Goal: Obtain resource: Download file/media

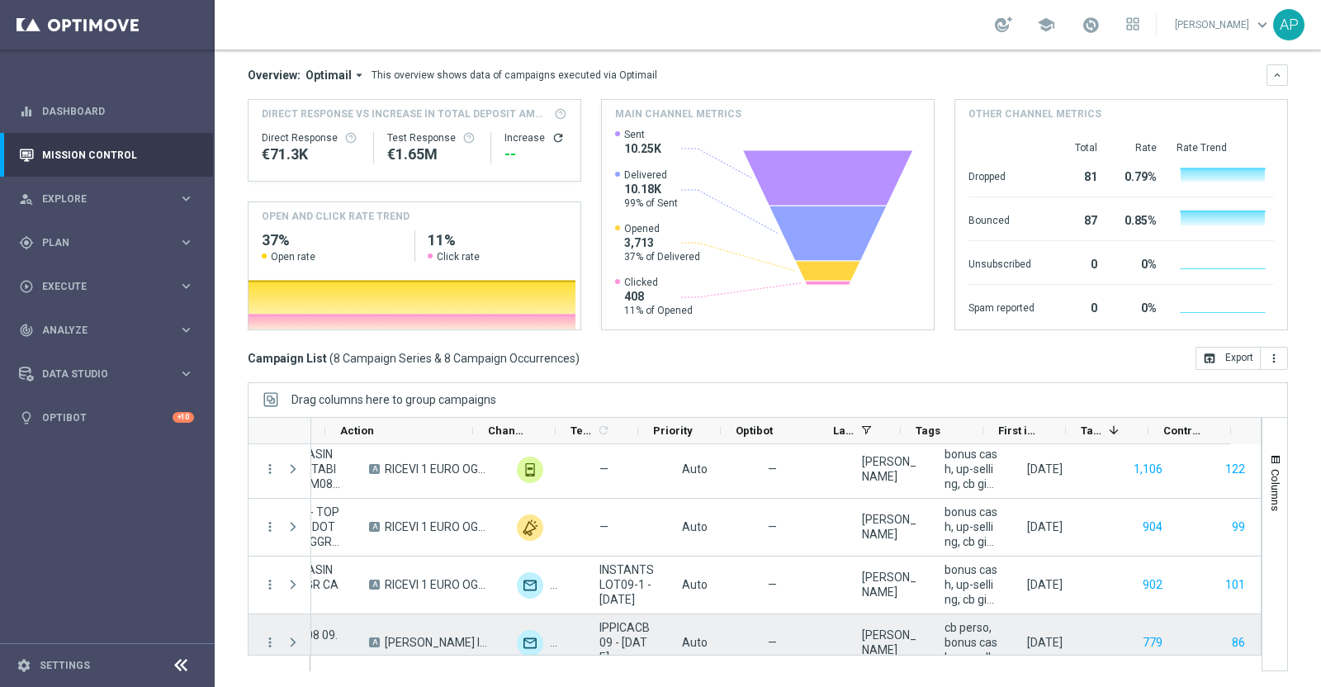
scroll to position [149, 0]
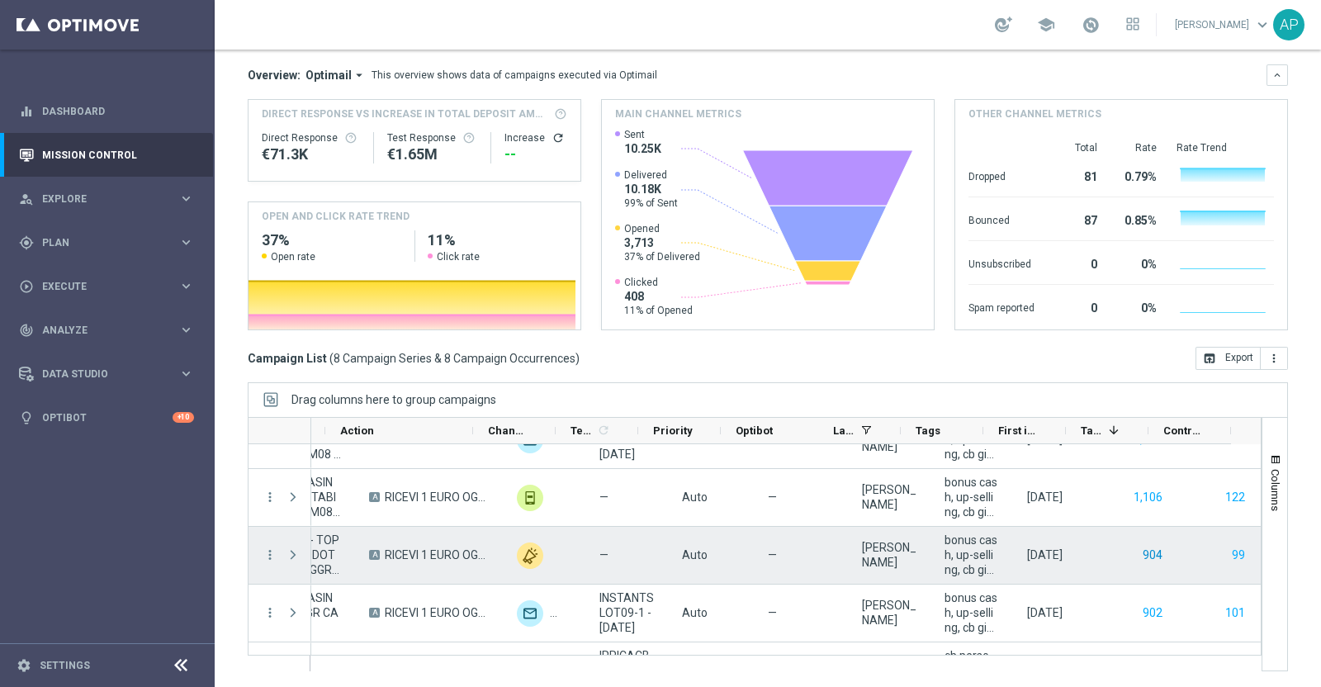
click at [1141, 558] on button "904" at bounding box center [1152, 555] width 23 height 21
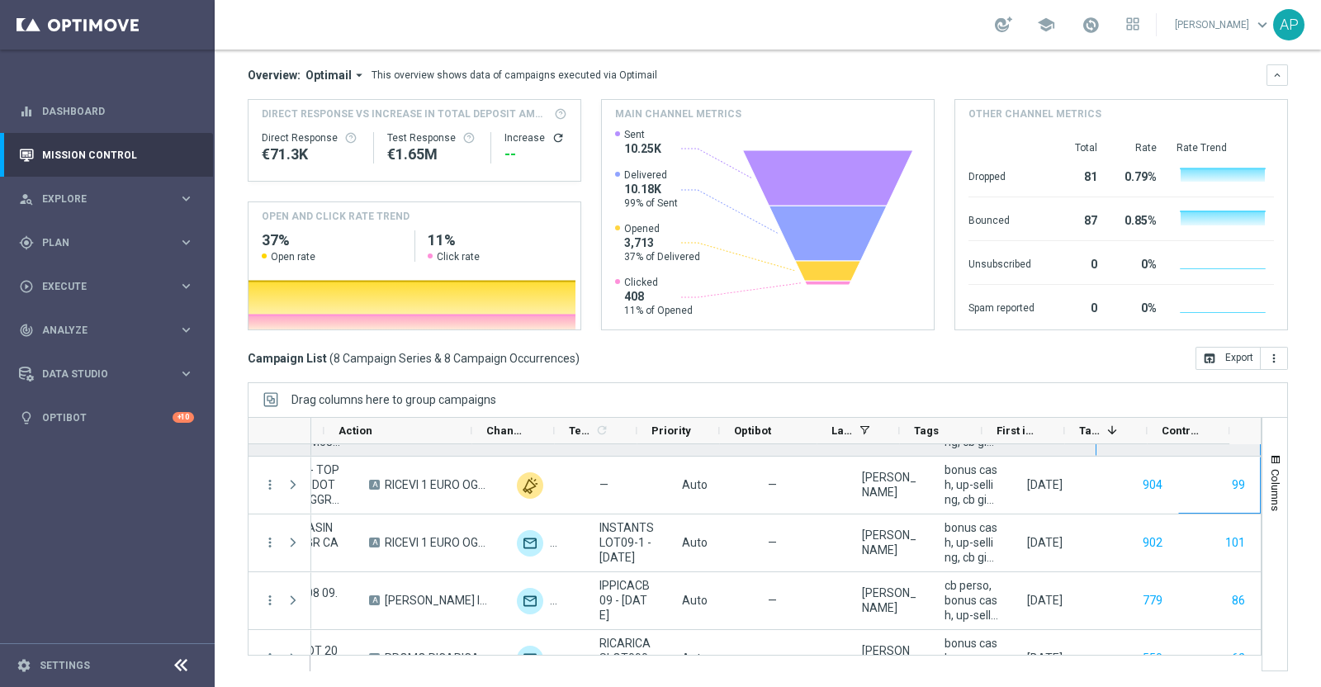
scroll to position [153, 0]
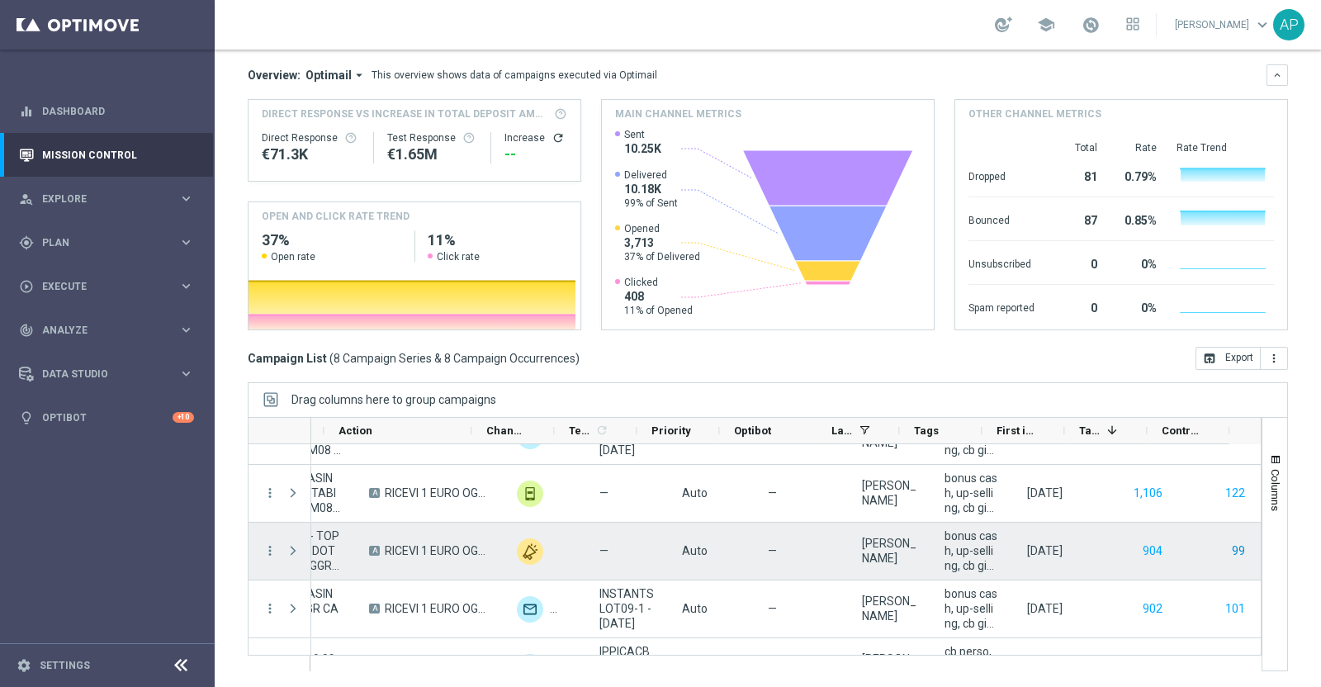
click at [1230, 547] on button "99" at bounding box center [1238, 551] width 17 height 21
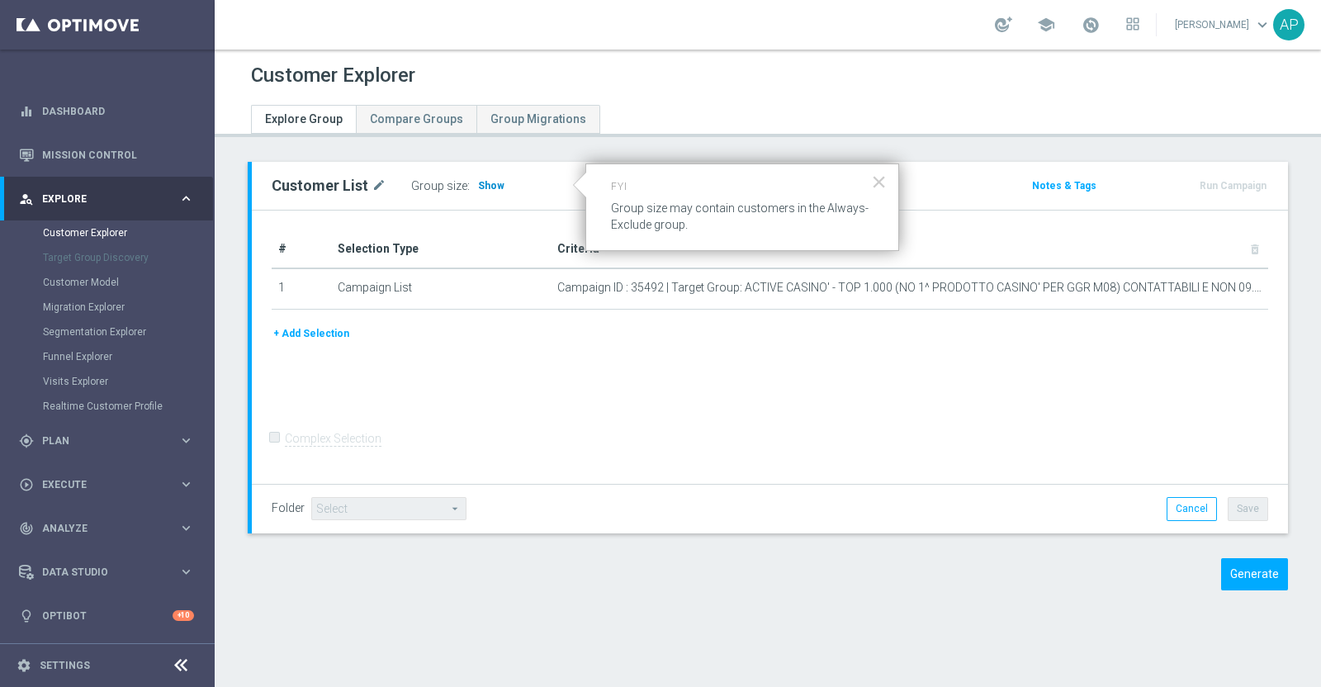
click at [490, 180] on span "Show" at bounding box center [491, 186] width 26 height 12
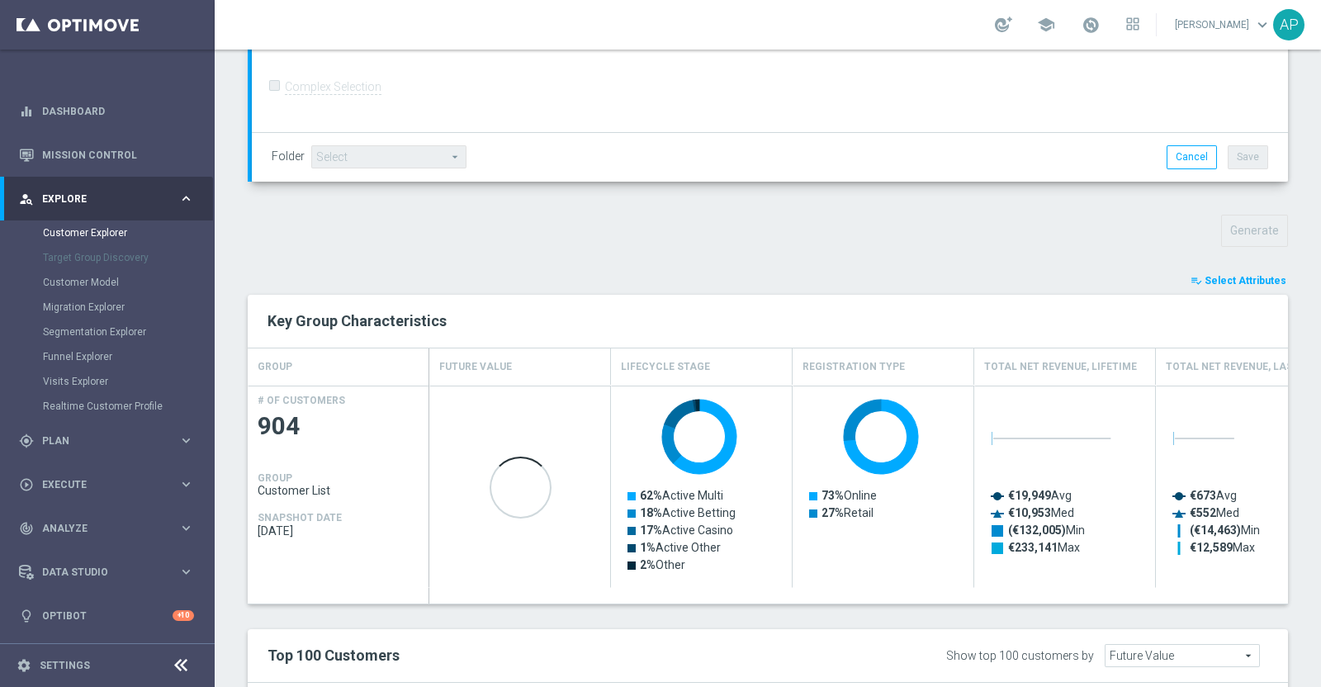
scroll to position [516, 0]
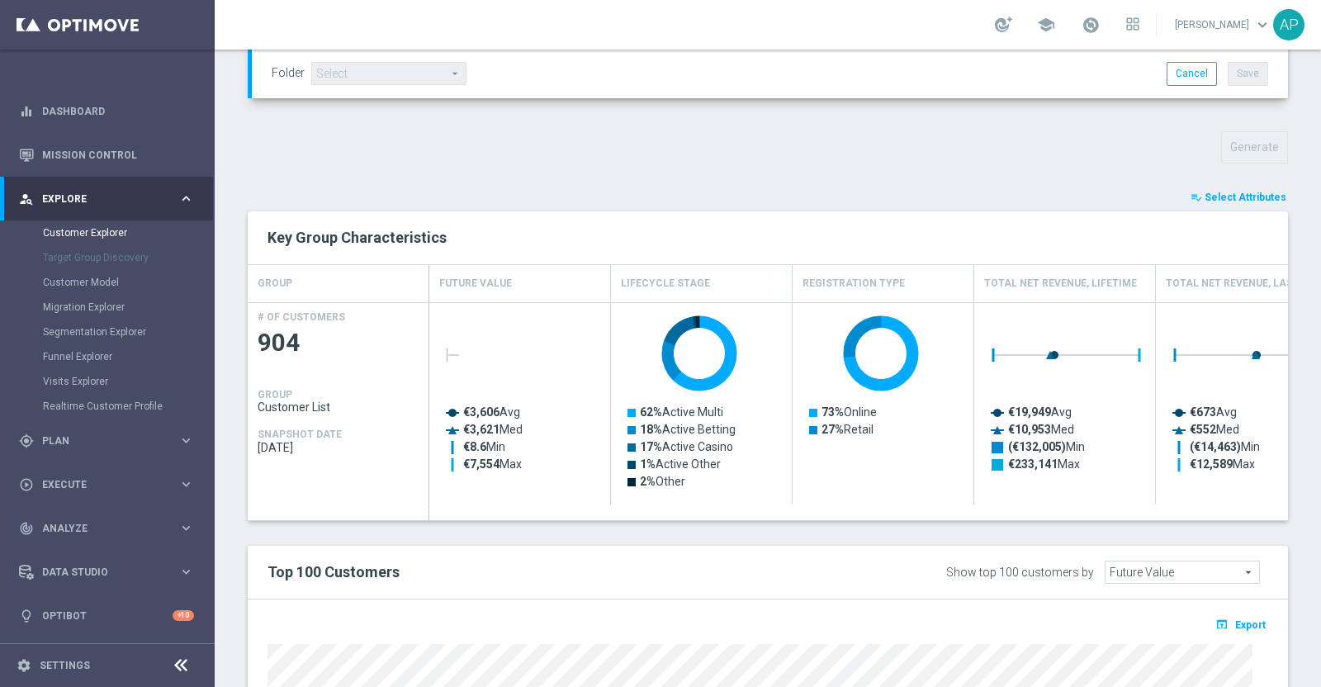
click at [1216, 192] on span "Select Attributes" at bounding box center [1246, 198] width 82 height 12
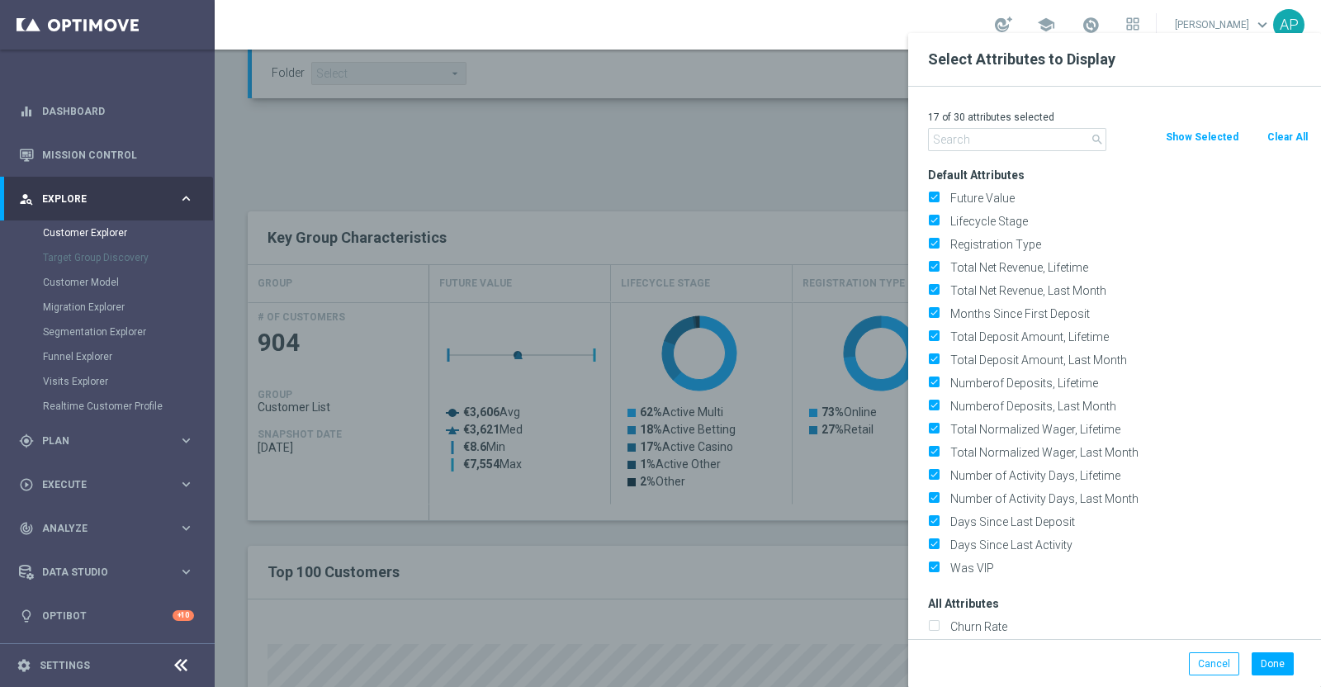
click at [1295, 134] on button "Clear All" at bounding box center [1288, 137] width 44 height 18
checkbox input "false"
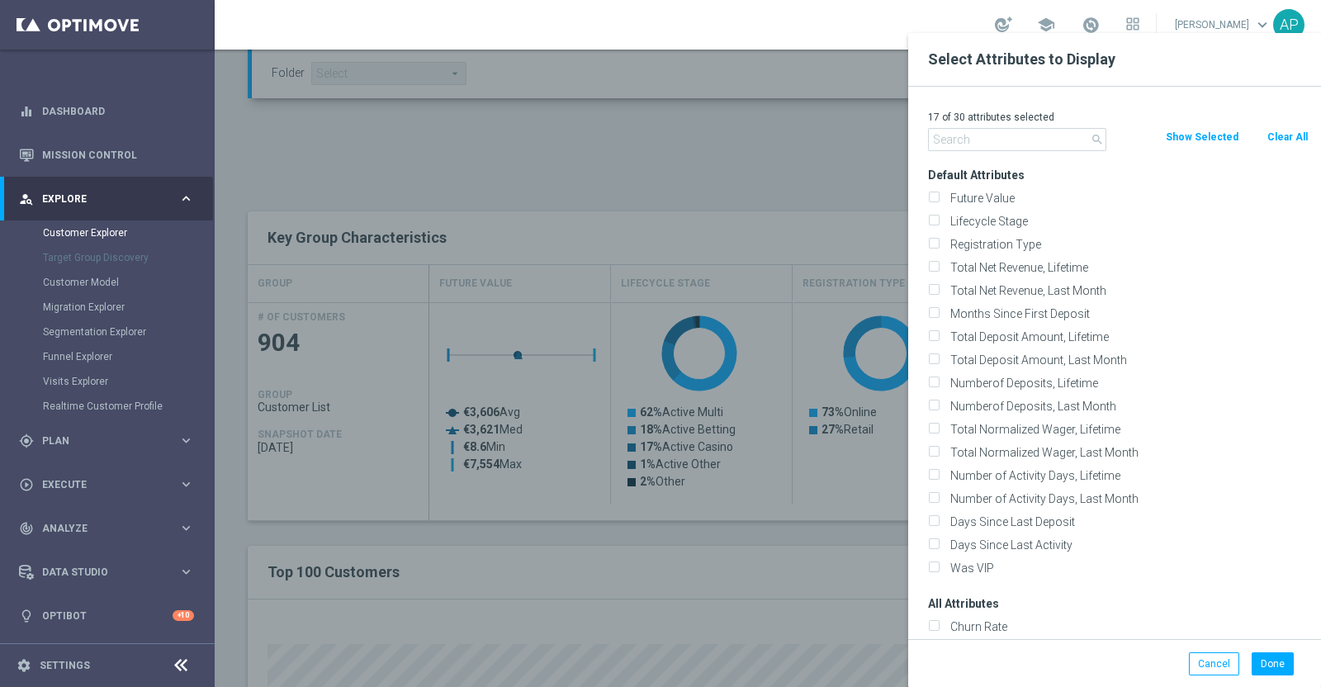
checkbox input "false"
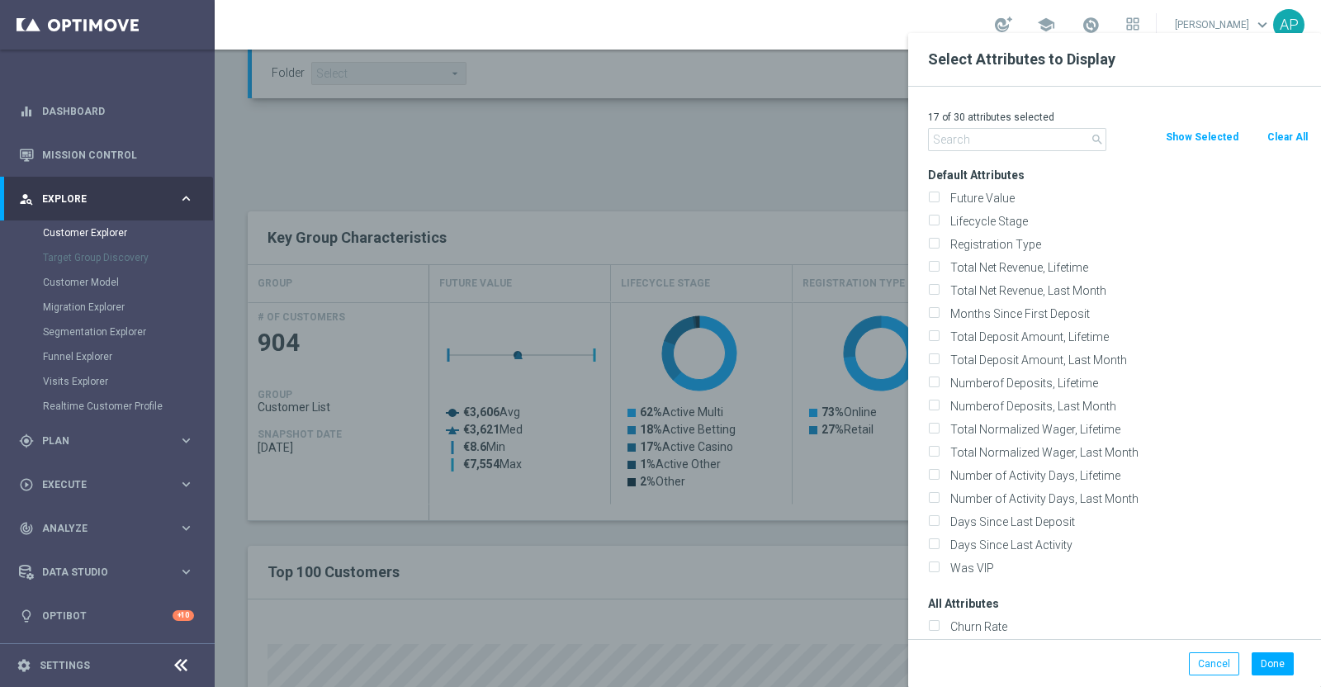
checkbox input "false"
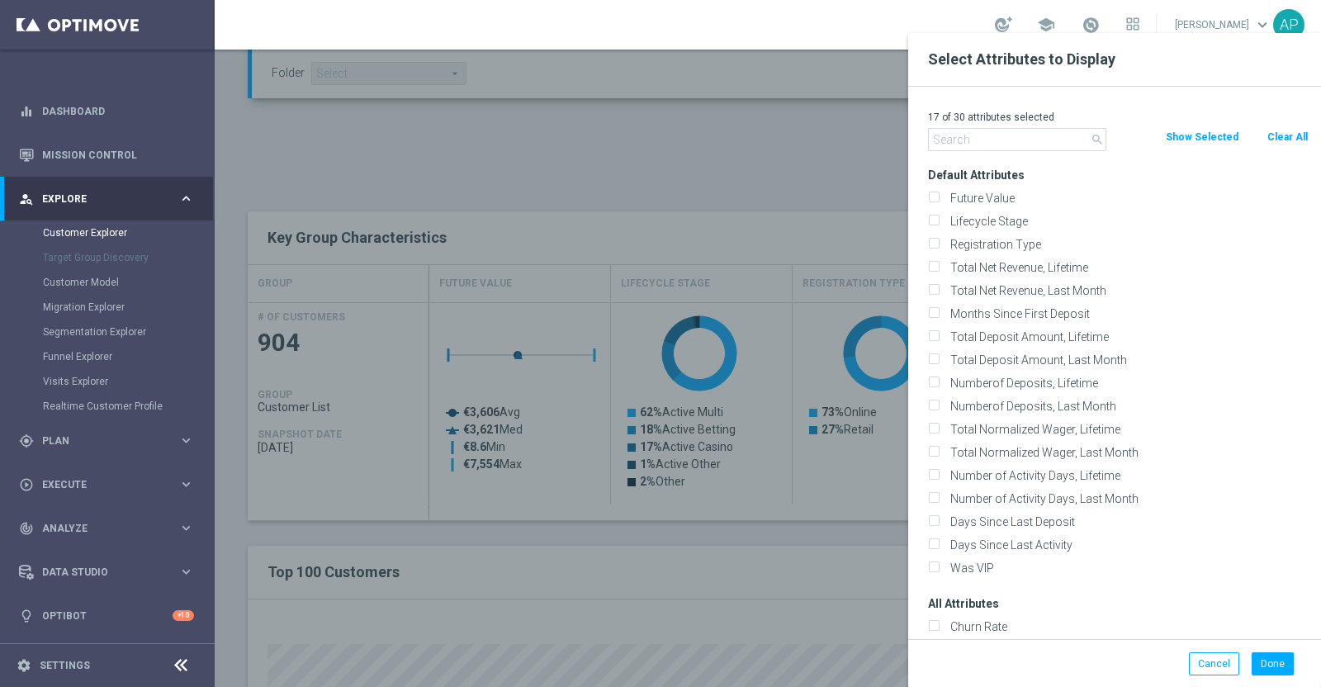
checkbox input "false"
click at [1011, 138] on input "text" at bounding box center [1017, 139] width 178 height 23
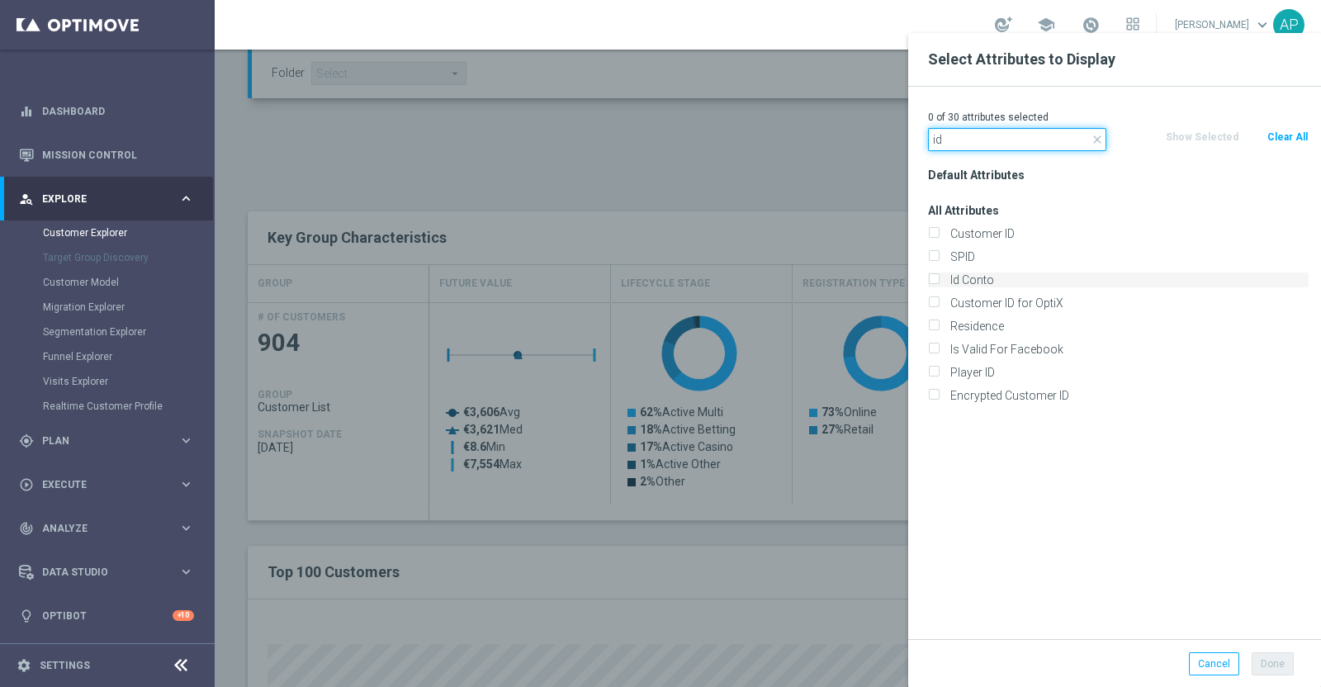
type input "id"
click at [971, 279] on label "Id Conto" at bounding box center [1127, 279] width 364 height 15
click at [939, 279] on input "Id Conto" at bounding box center [933, 282] width 11 height 11
checkbox input "true"
click at [1277, 658] on button "Done" at bounding box center [1273, 663] width 42 height 23
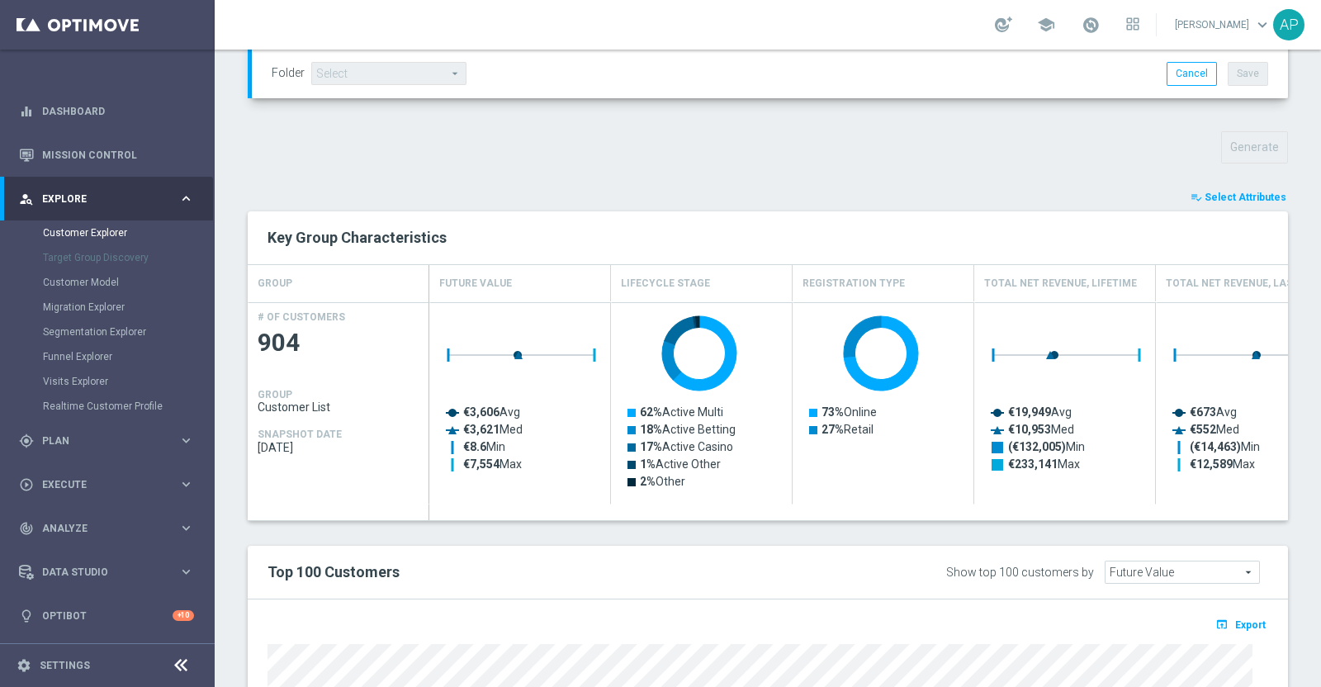
type input "Search"
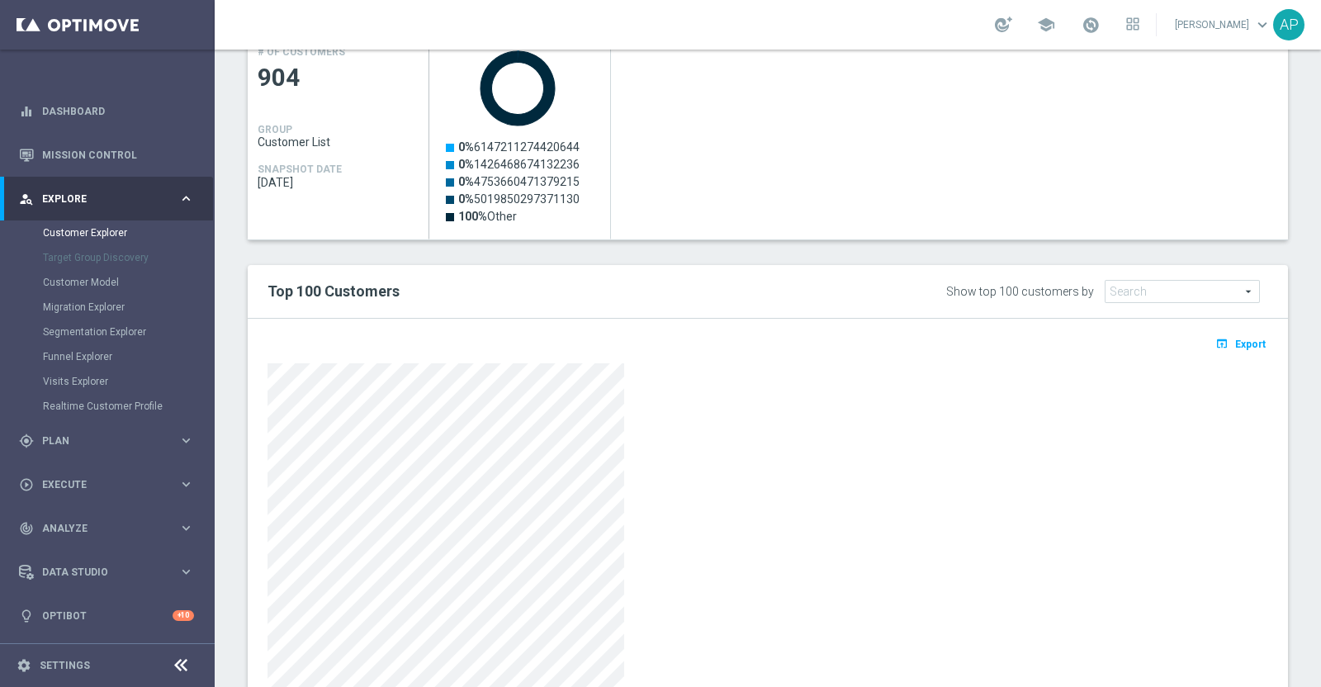
scroll to position [825, 0]
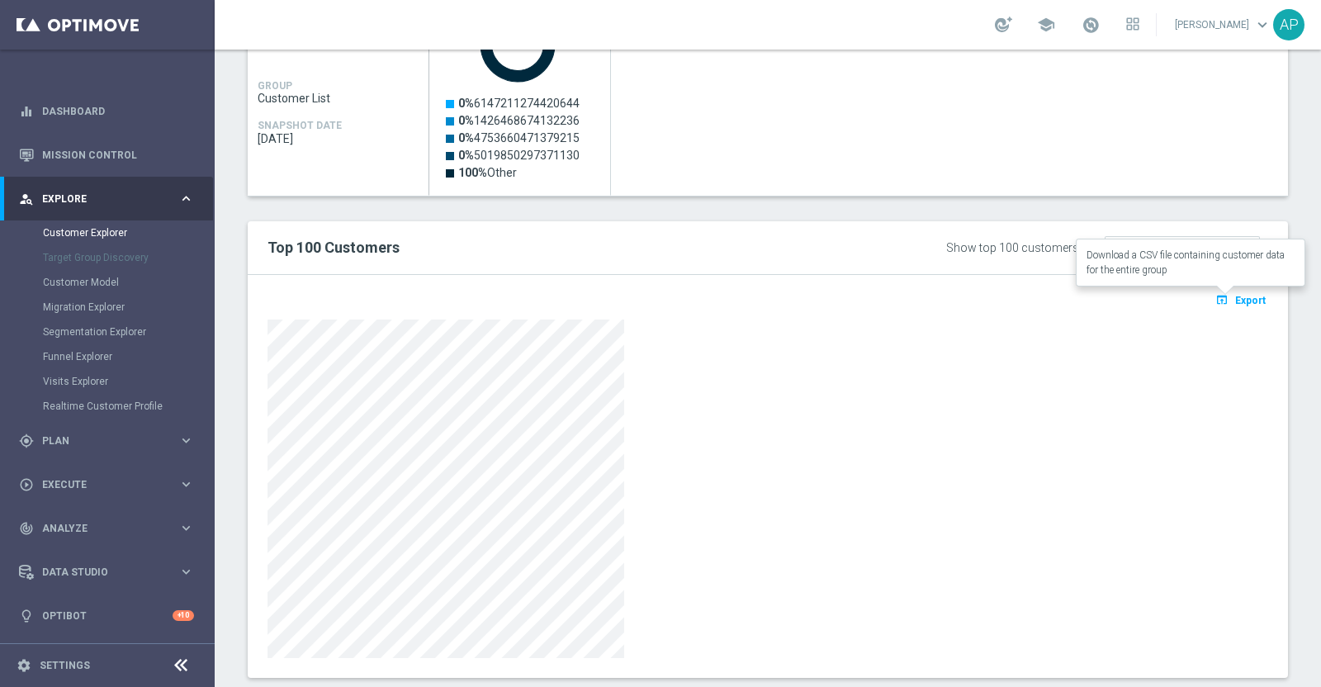
click at [1235, 295] on span "Export" at bounding box center [1250, 301] width 31 height 12
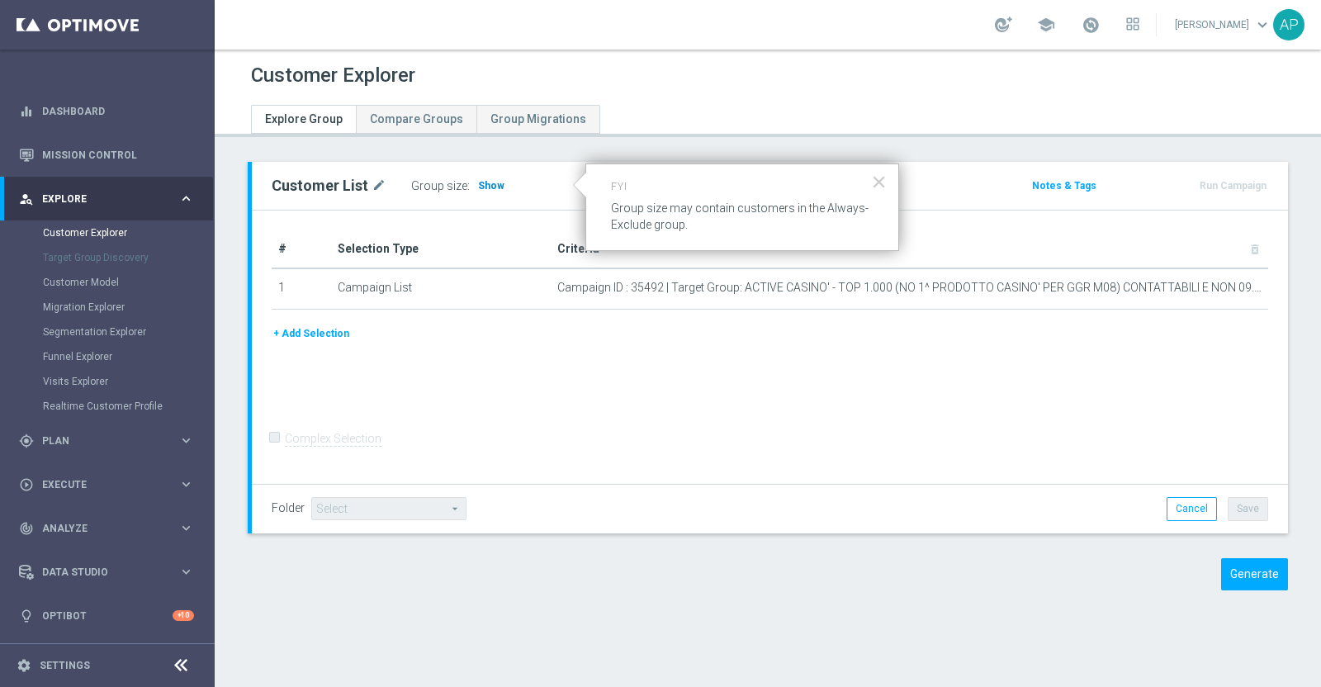
click at [489, 186] on span "Show" at bounding box center [491, 186] width 26 height 12
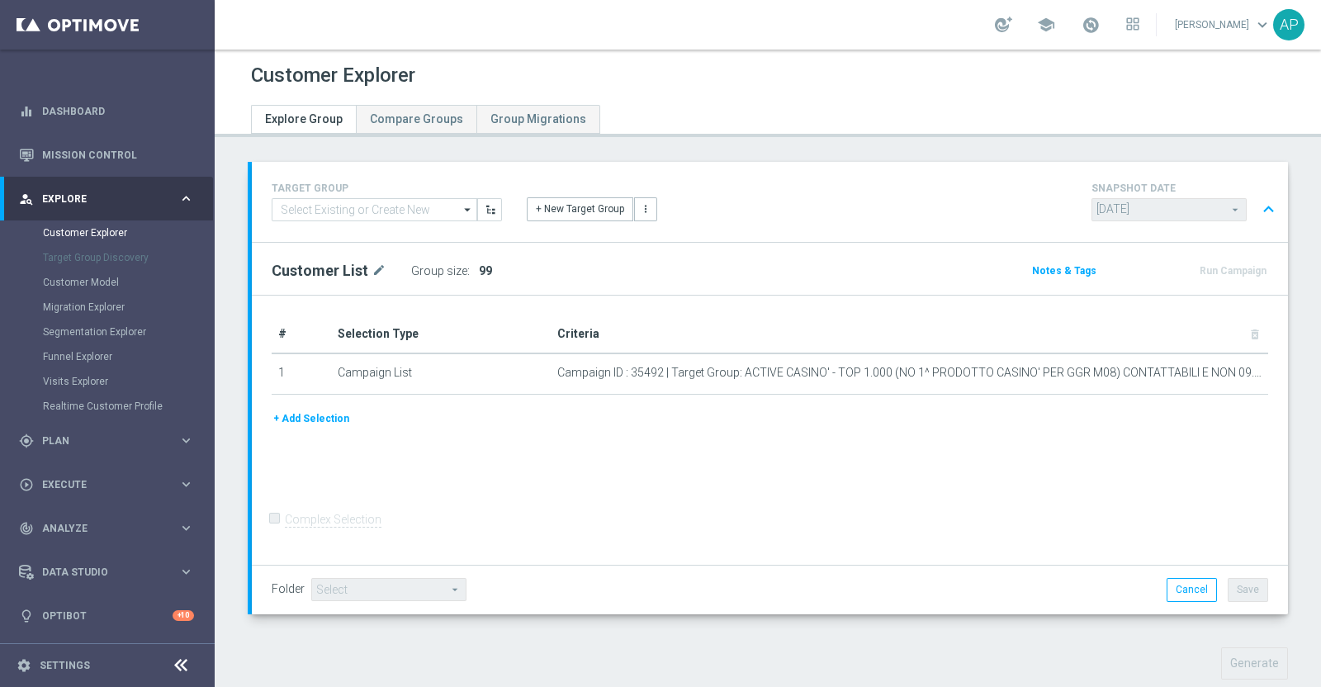
scroll to position [310, 0]
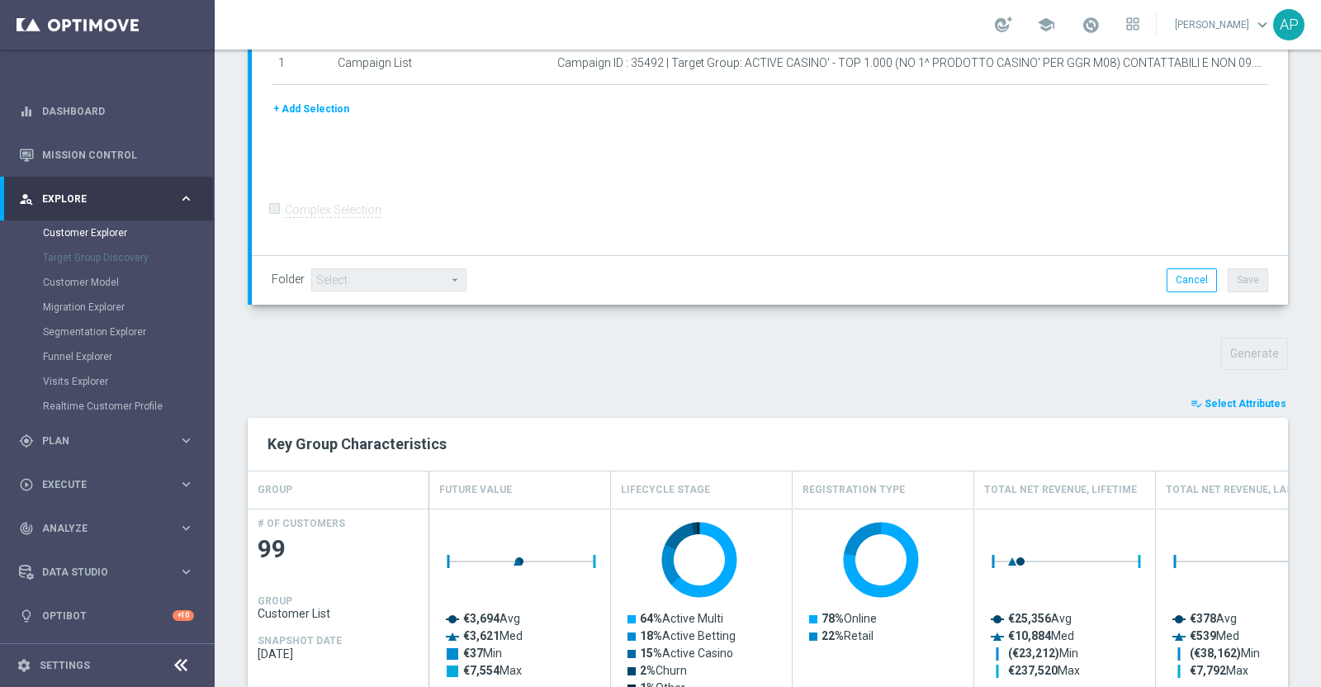
click at [1239, 400] on span "Select Attributes" at bounding box center [1246, 404] width 82 height 12
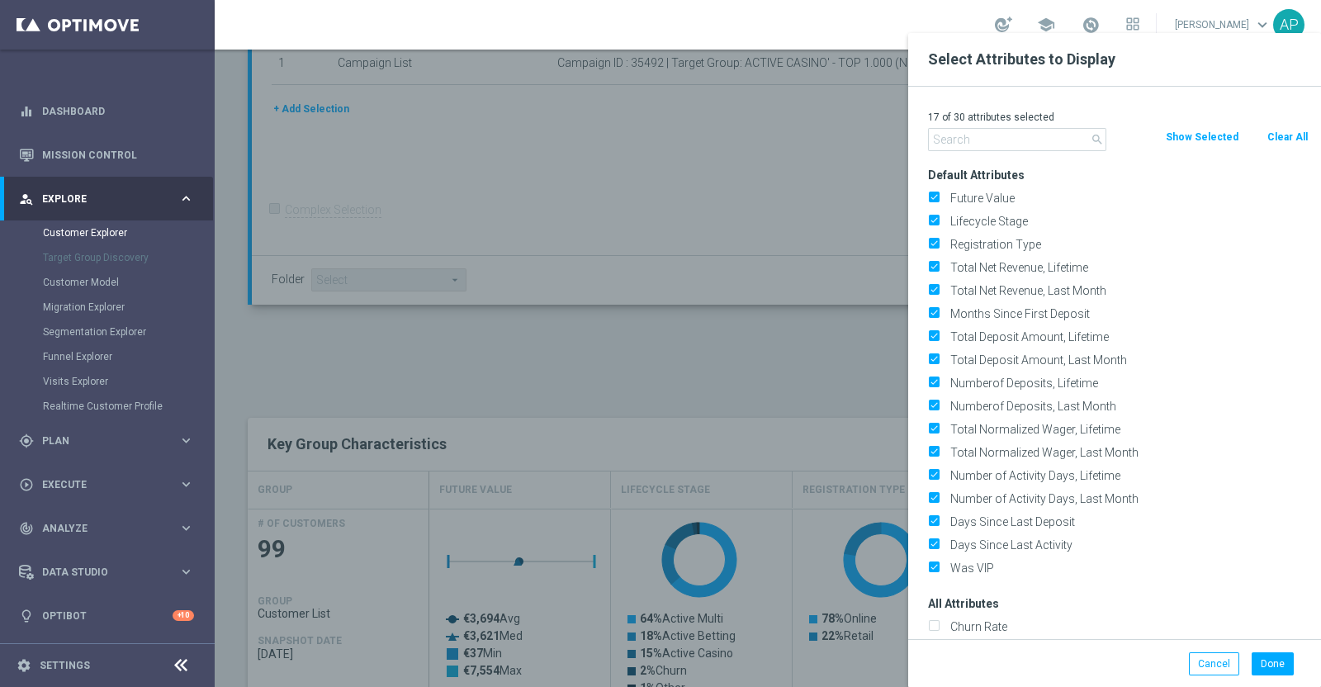
click at [1282, 133] on button "Clear All" at bounding box center [1288, 137] width 44 height 18
checkbox input "false"
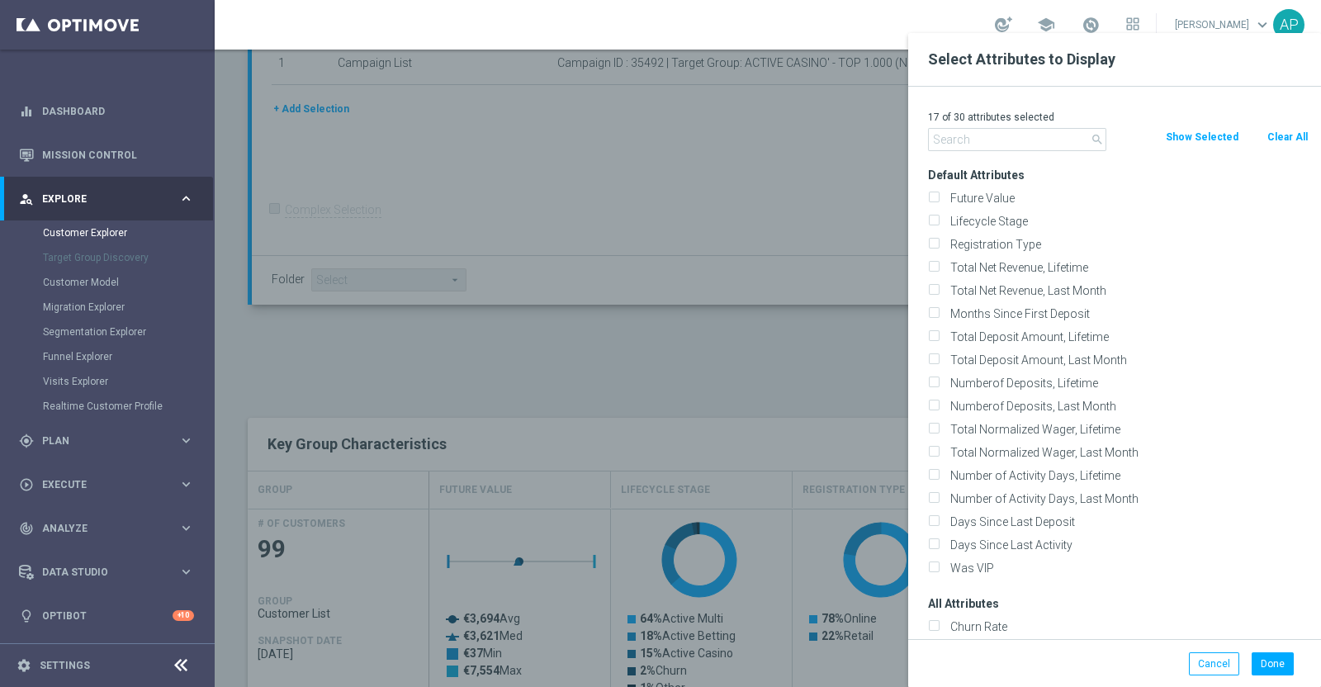
checkbox input "false"
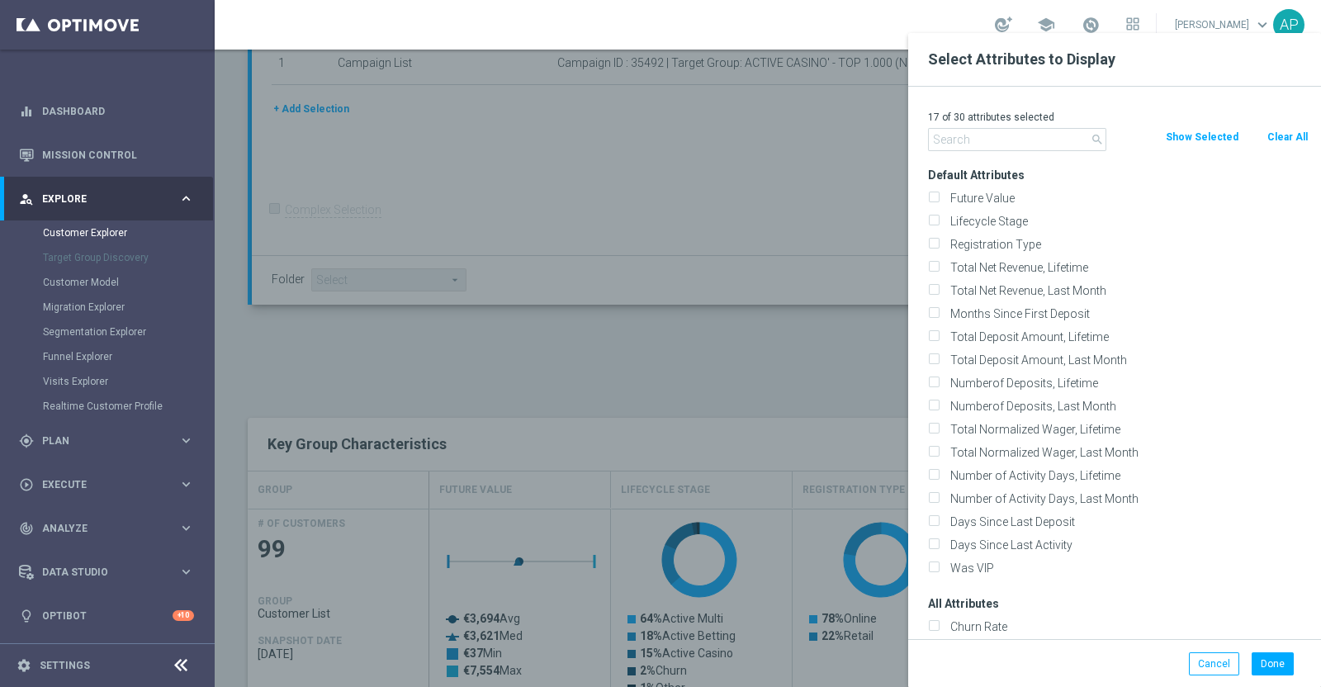
checkbox input "false"
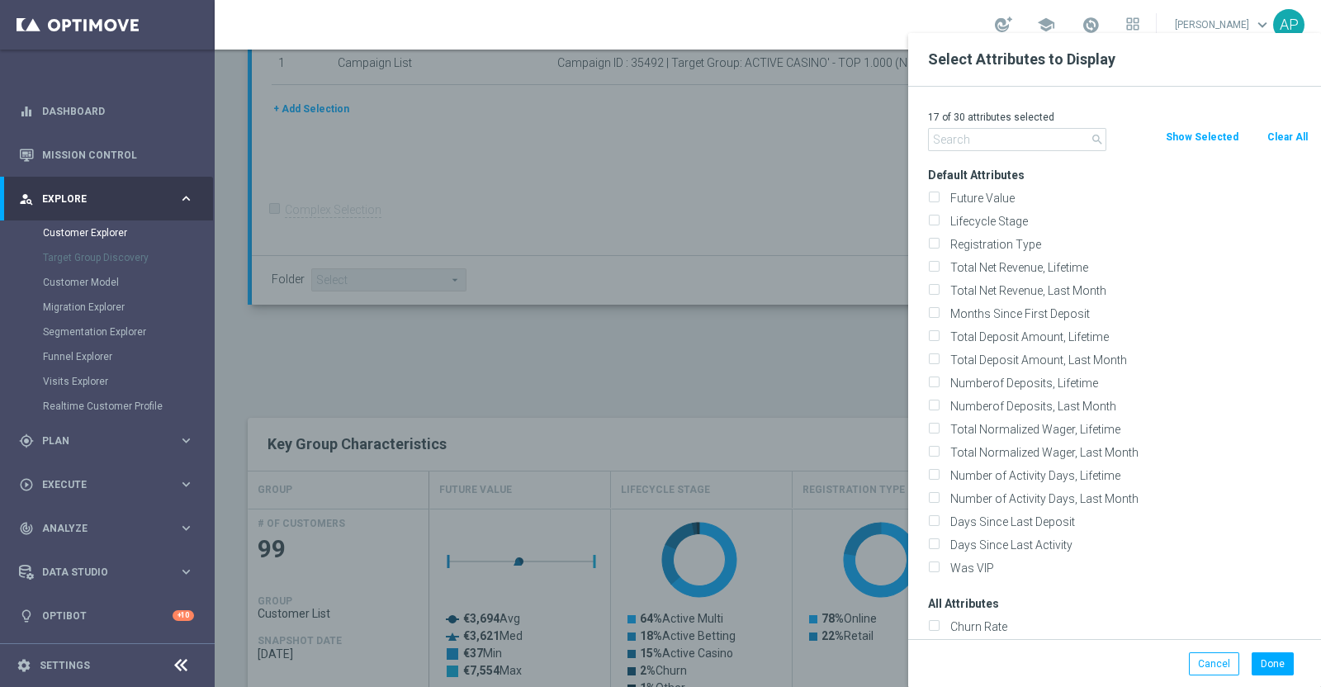
checkbox input "false"
click at [1005, 139] on input "text" at bounding box center [1017, 139] width 178 height 23
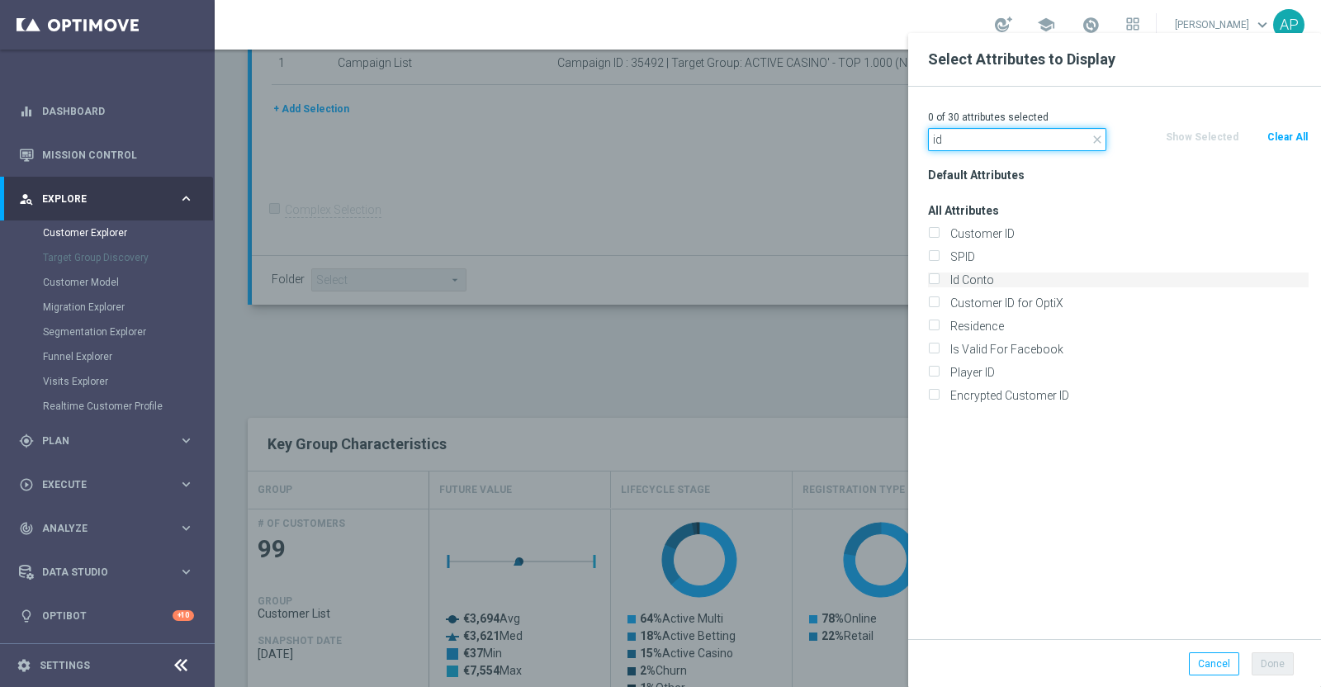
type input "id"
click at [969, 280] on label "Id Conto" at bounding box center [1127, 279] width 364 height 15
click at [939, 280] on input "Id Conto" at bounding box center [933, 282] width 11 height 11
checkbox input "true"
click at [1280, 660] on button "Done" at bounding box center [1273, 663] width 42 height 23
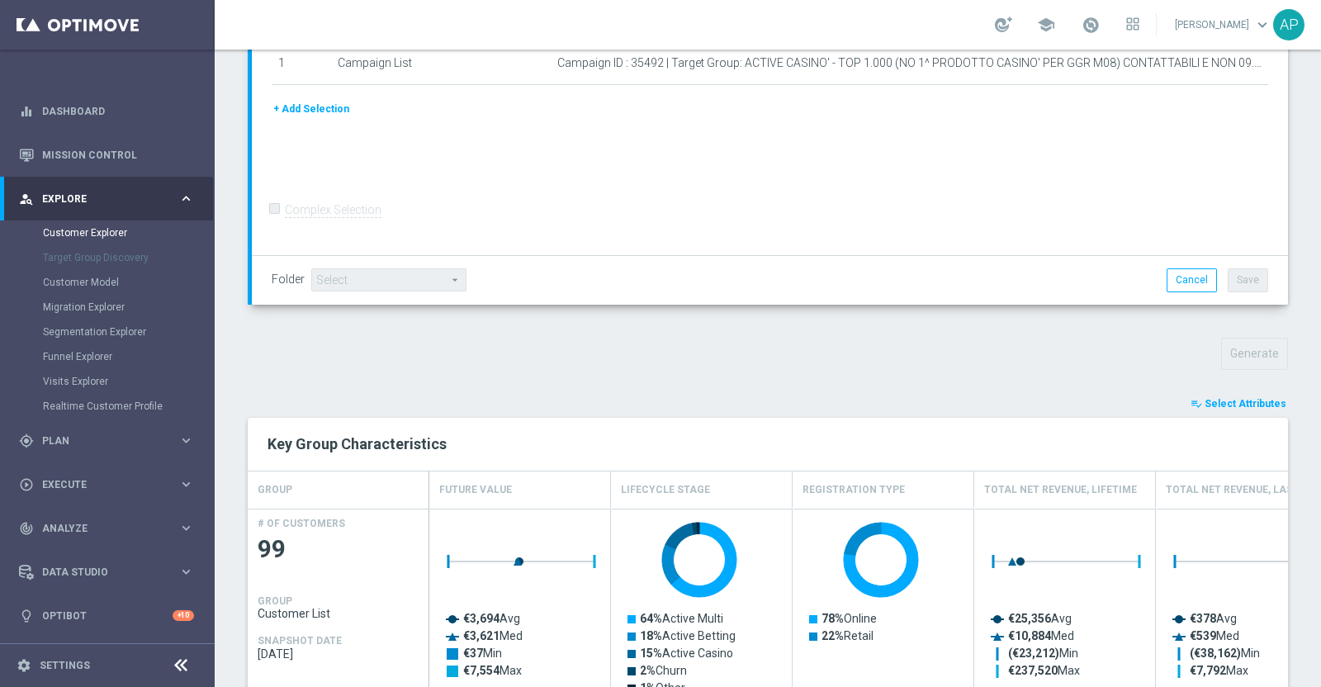
type input "Search"
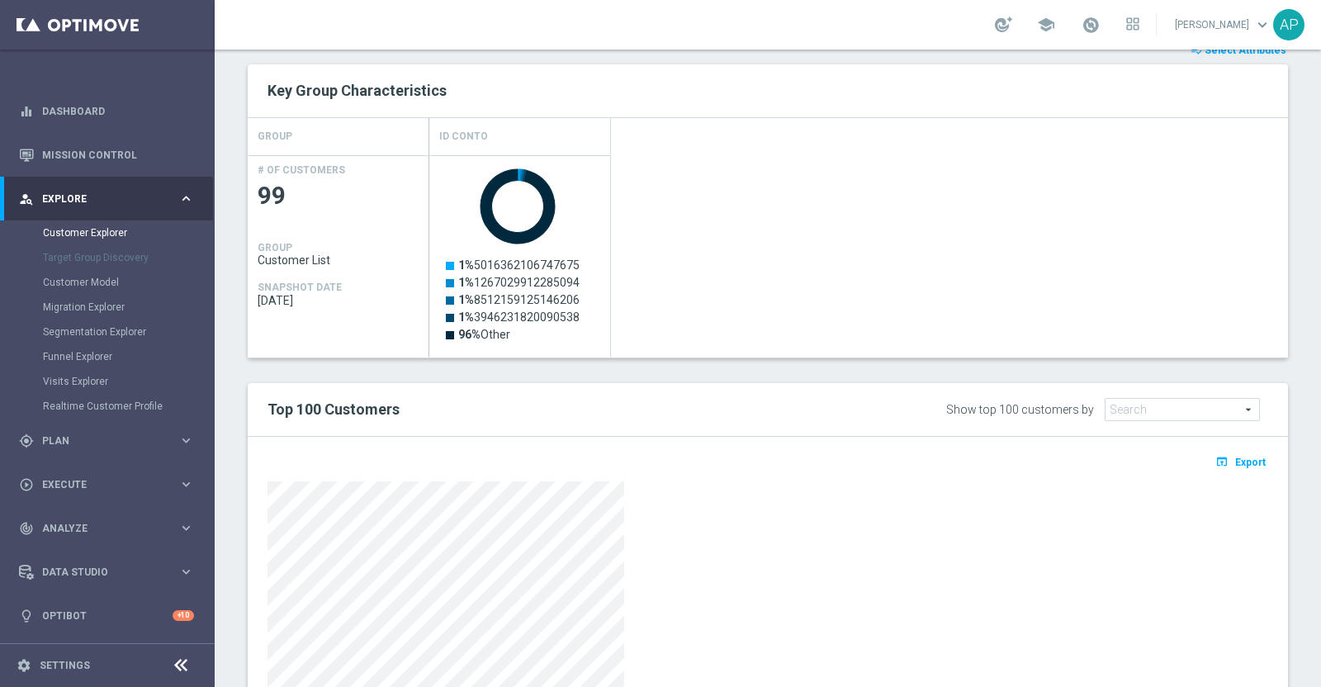
scroll to position [722, 0]
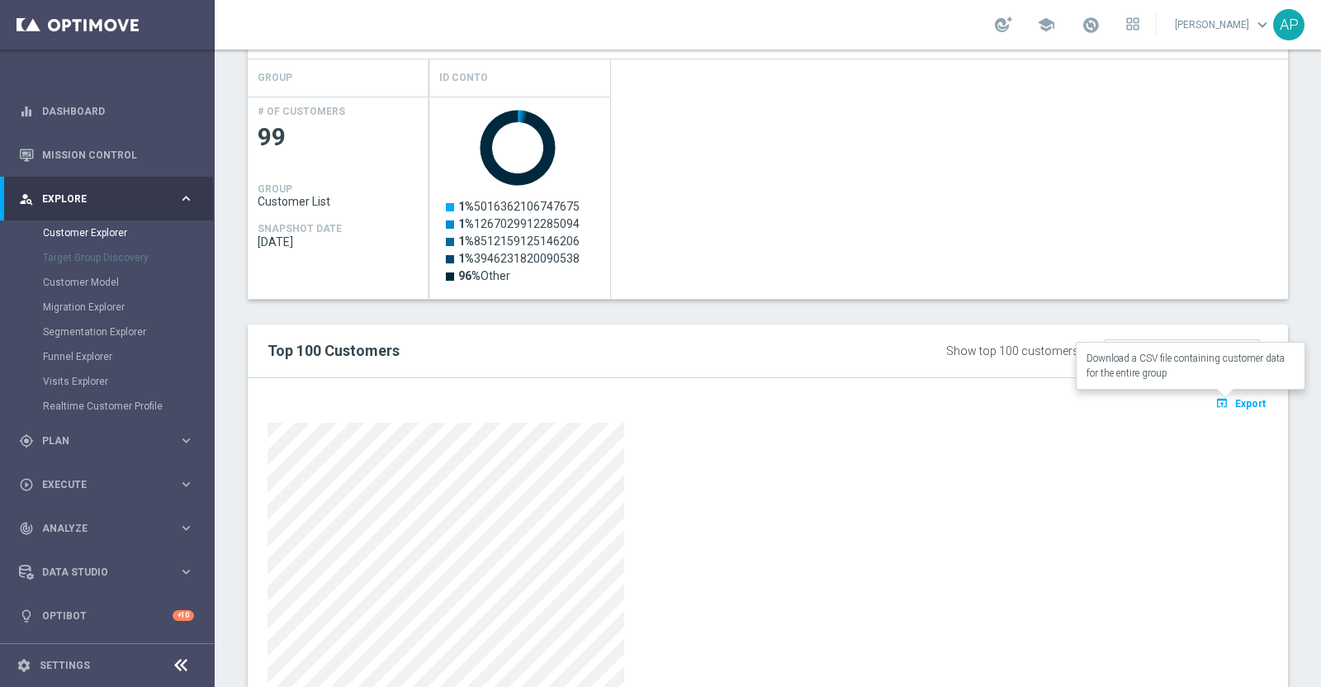
click at [1238, 398] on span "Export" at bounding box center [1250, 404] width 31 height 12
